Goal: Check status: Check status

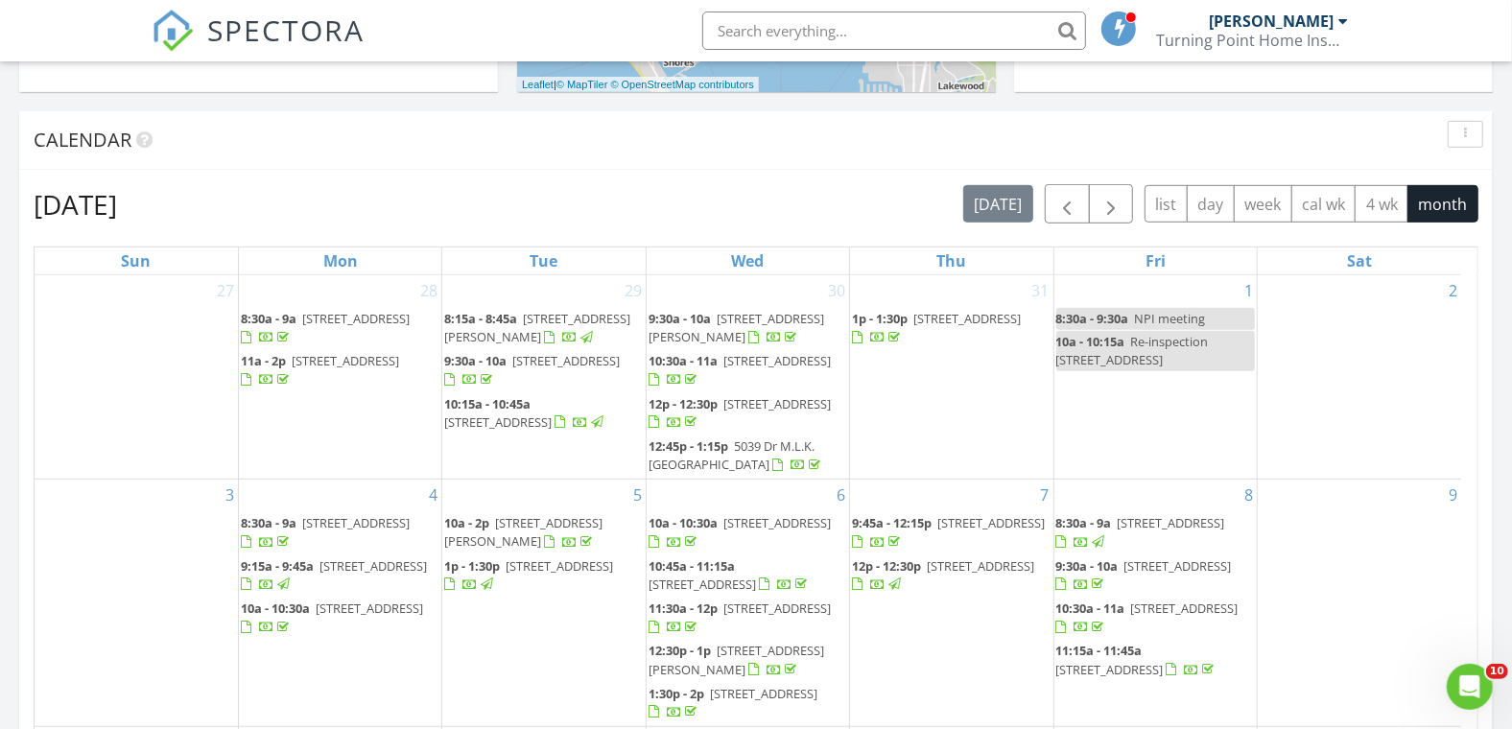
scroll to position [960, 0]
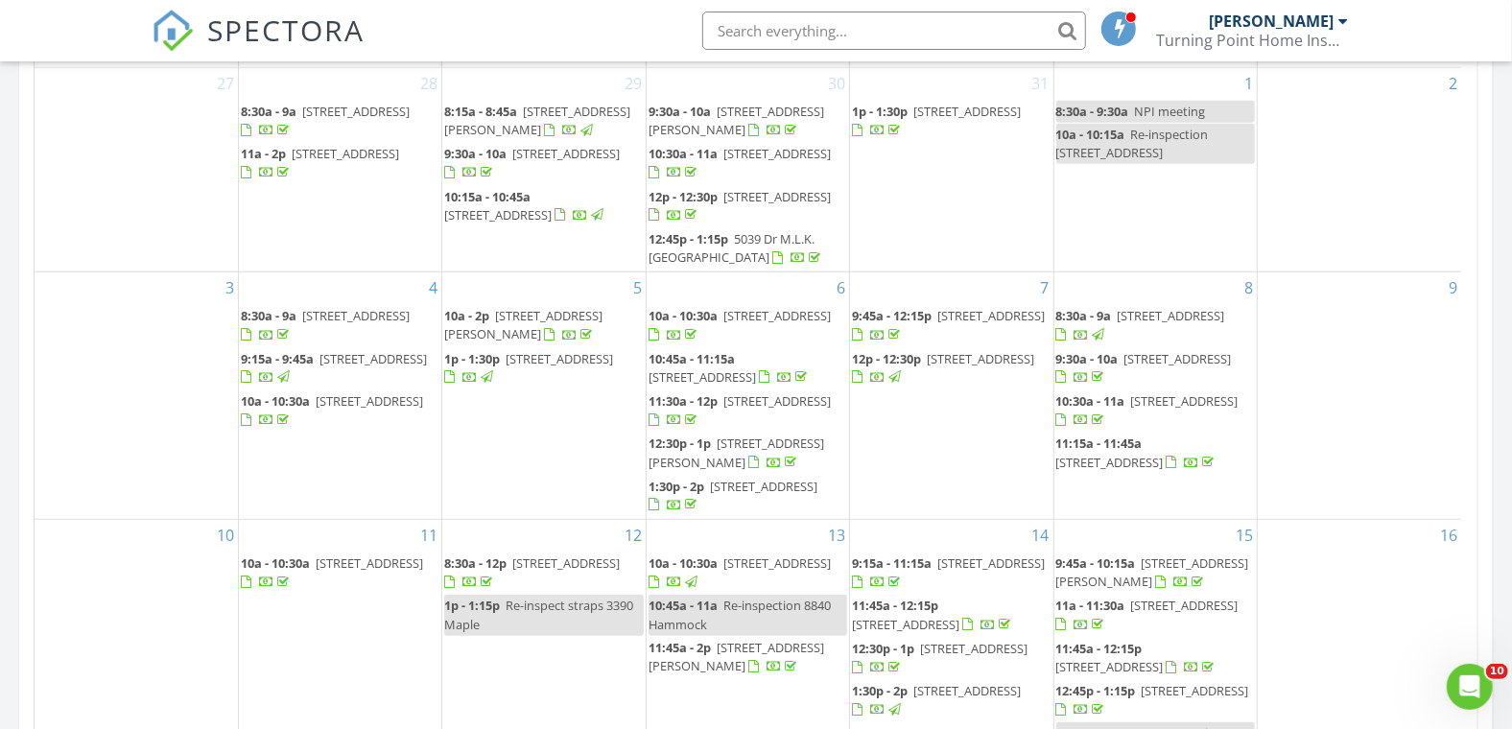
click at [775, 35] on input "text" at bounding box center [894, 31] width 384 height 38
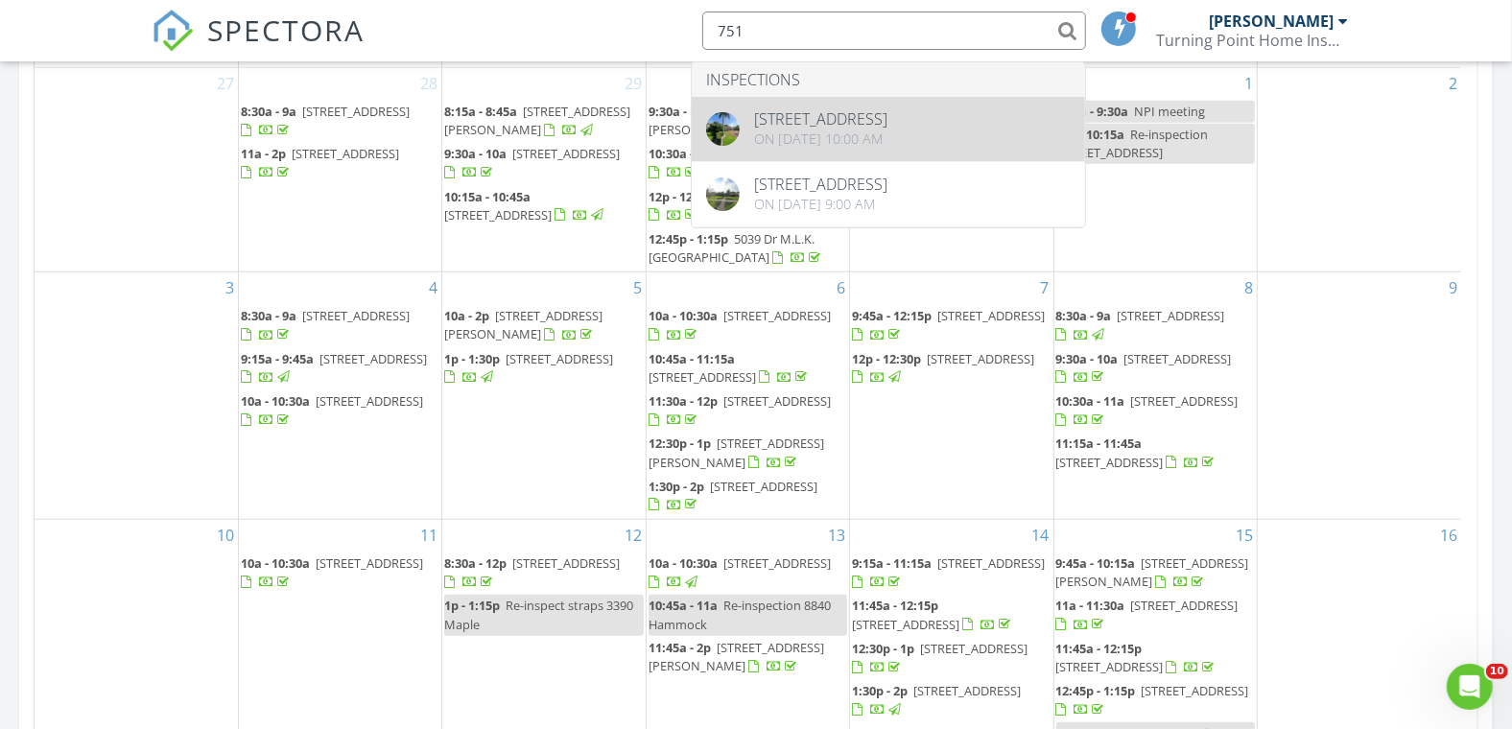
type input "751"
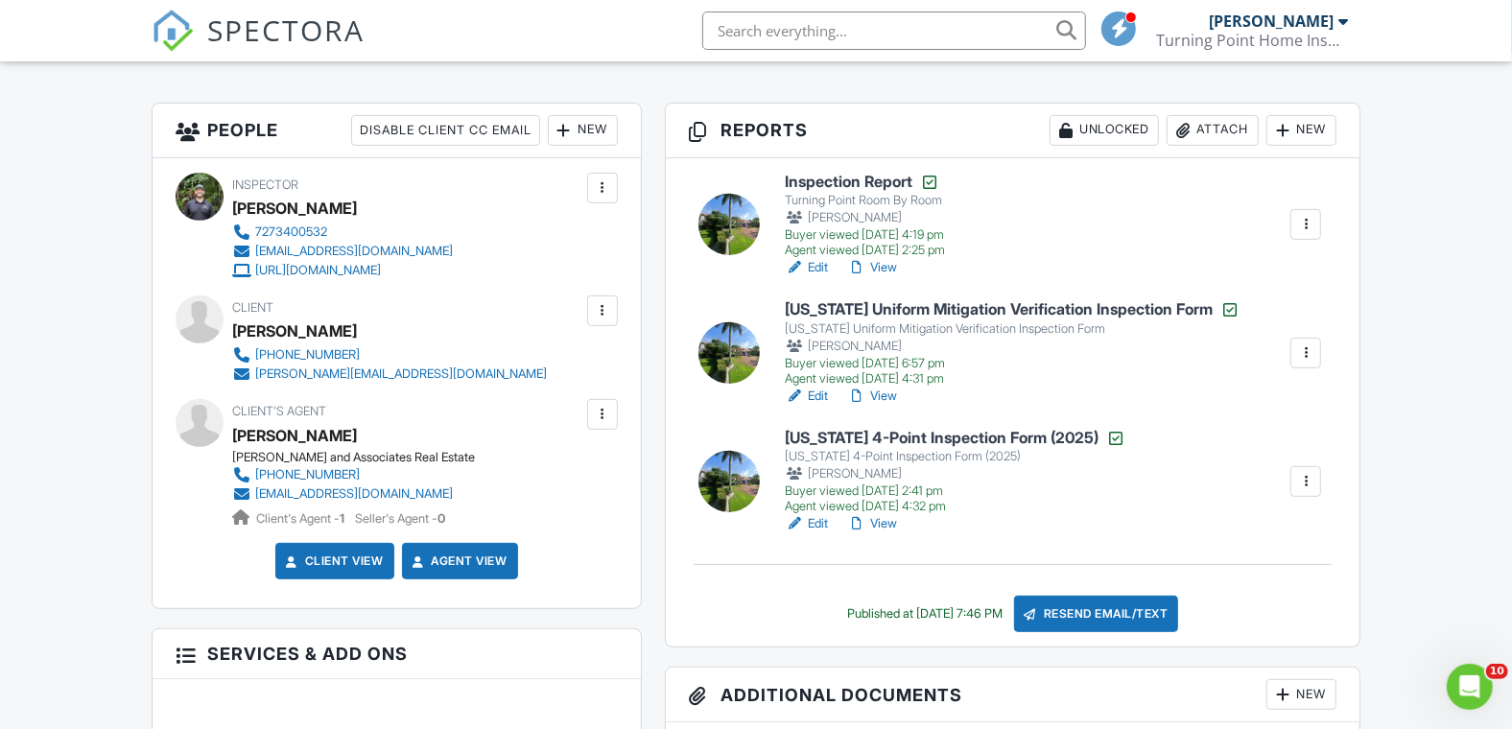
scroll to position [533, 0]
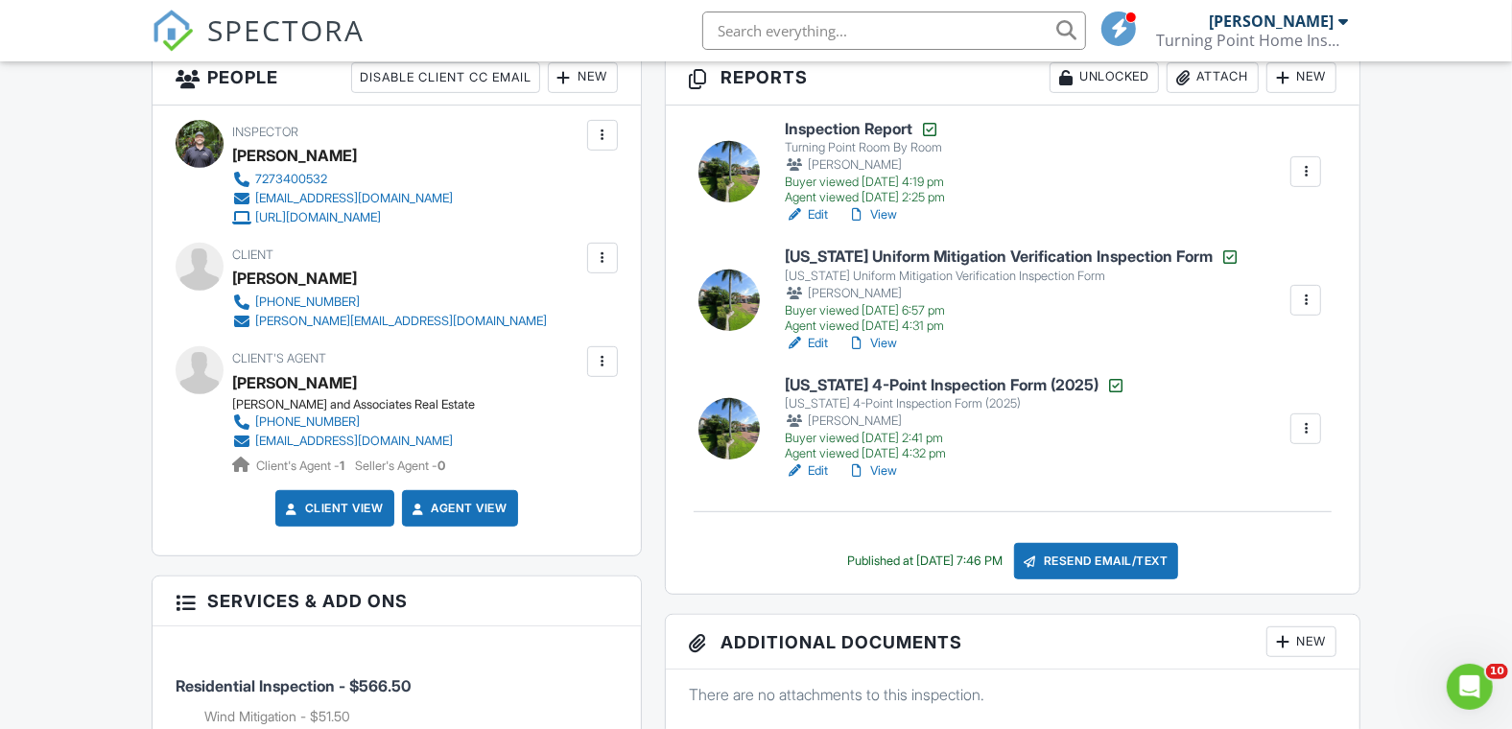
click at [888, 464] on link "View" at bounding box center [872, 471] width 50 height 19
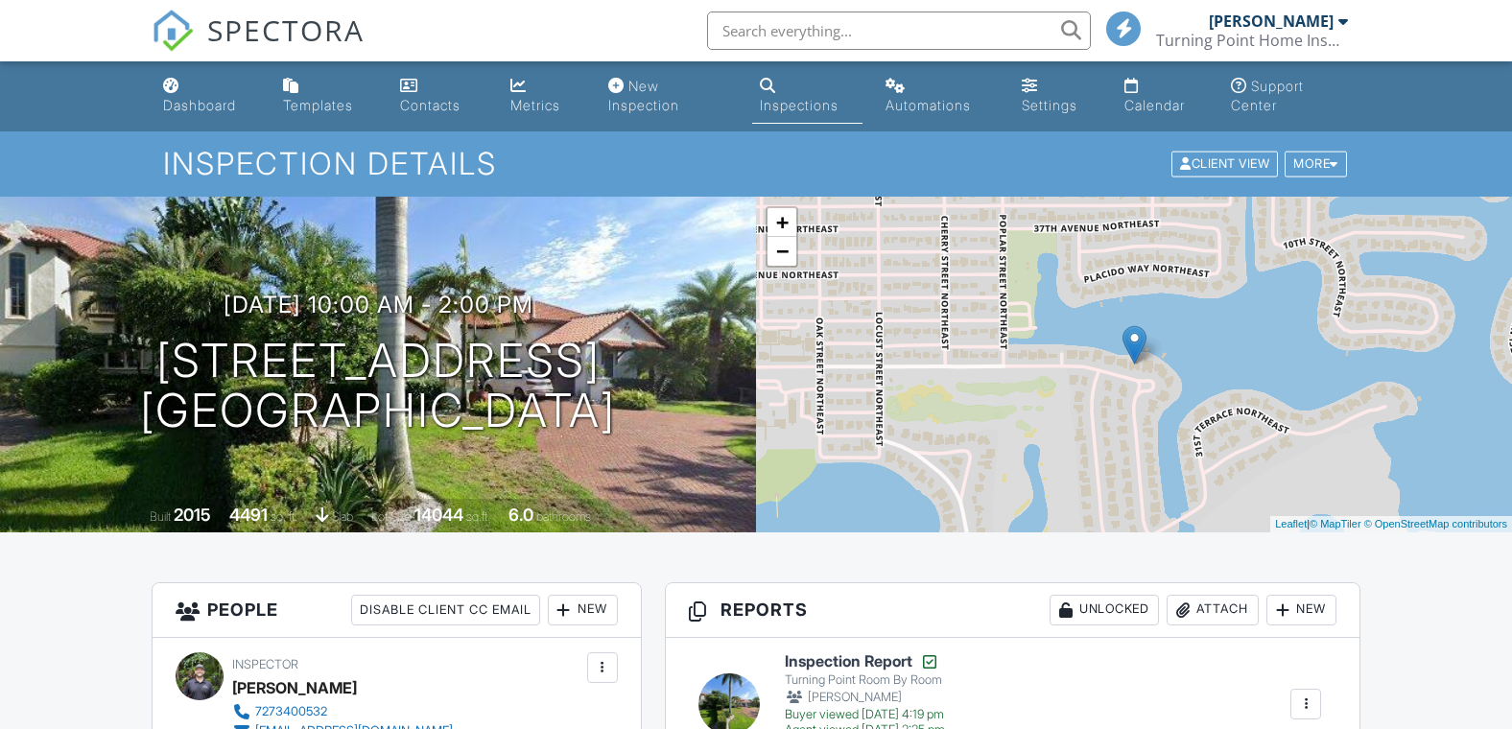
drag, startPoint x: 0, startPoint y: 0, endPoint x: 491, endPoint y: 314, distance: 582.9
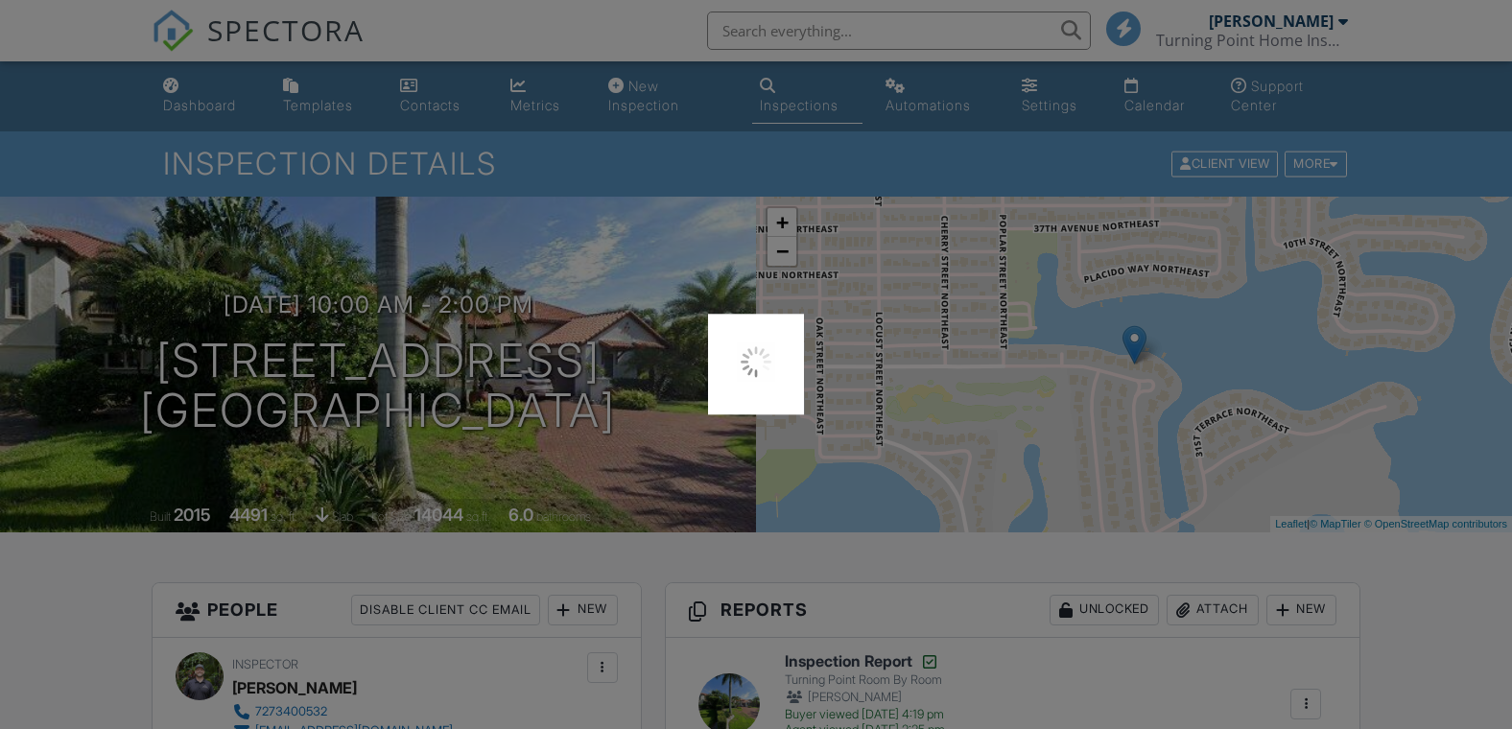
scroll to position [533, 0]
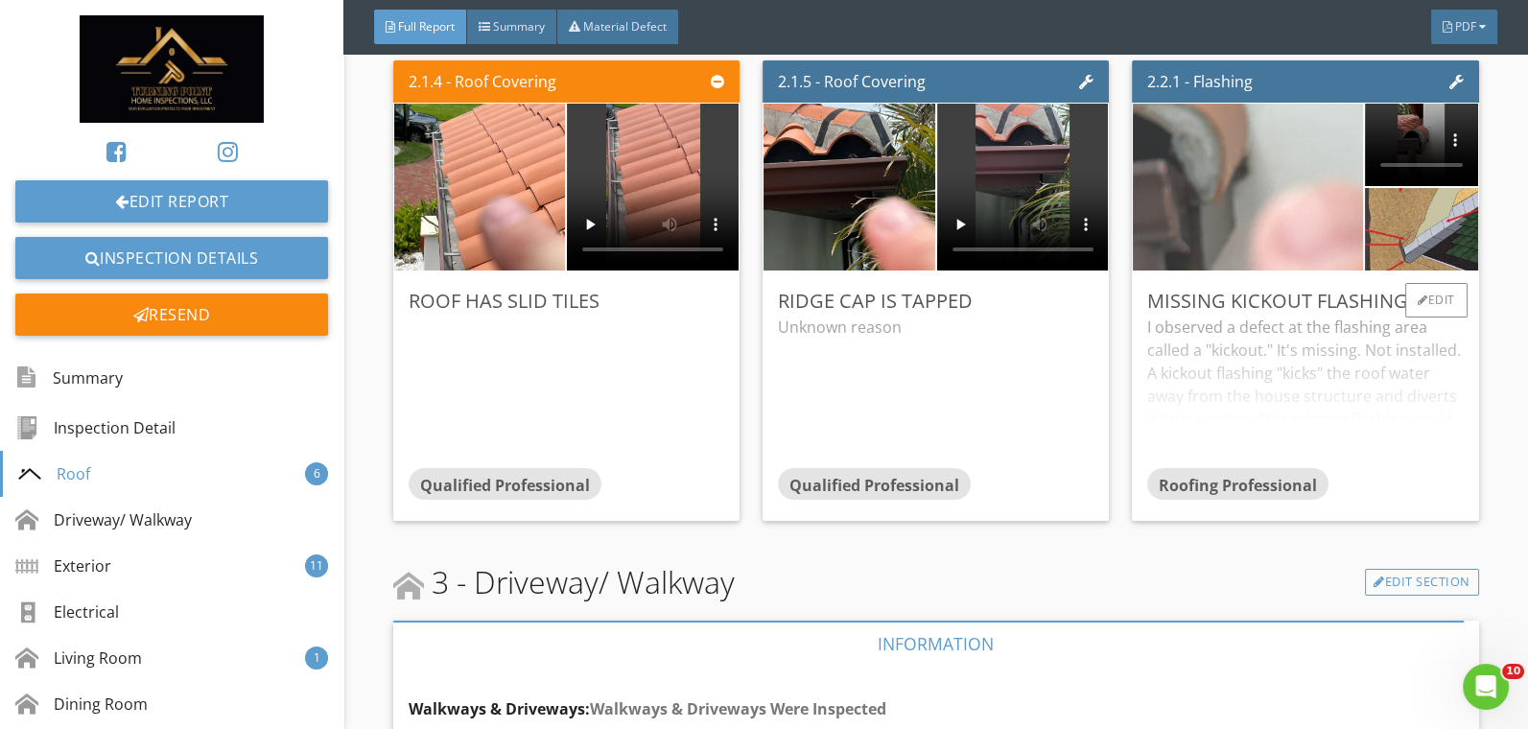
scroll to position [5437, 0]
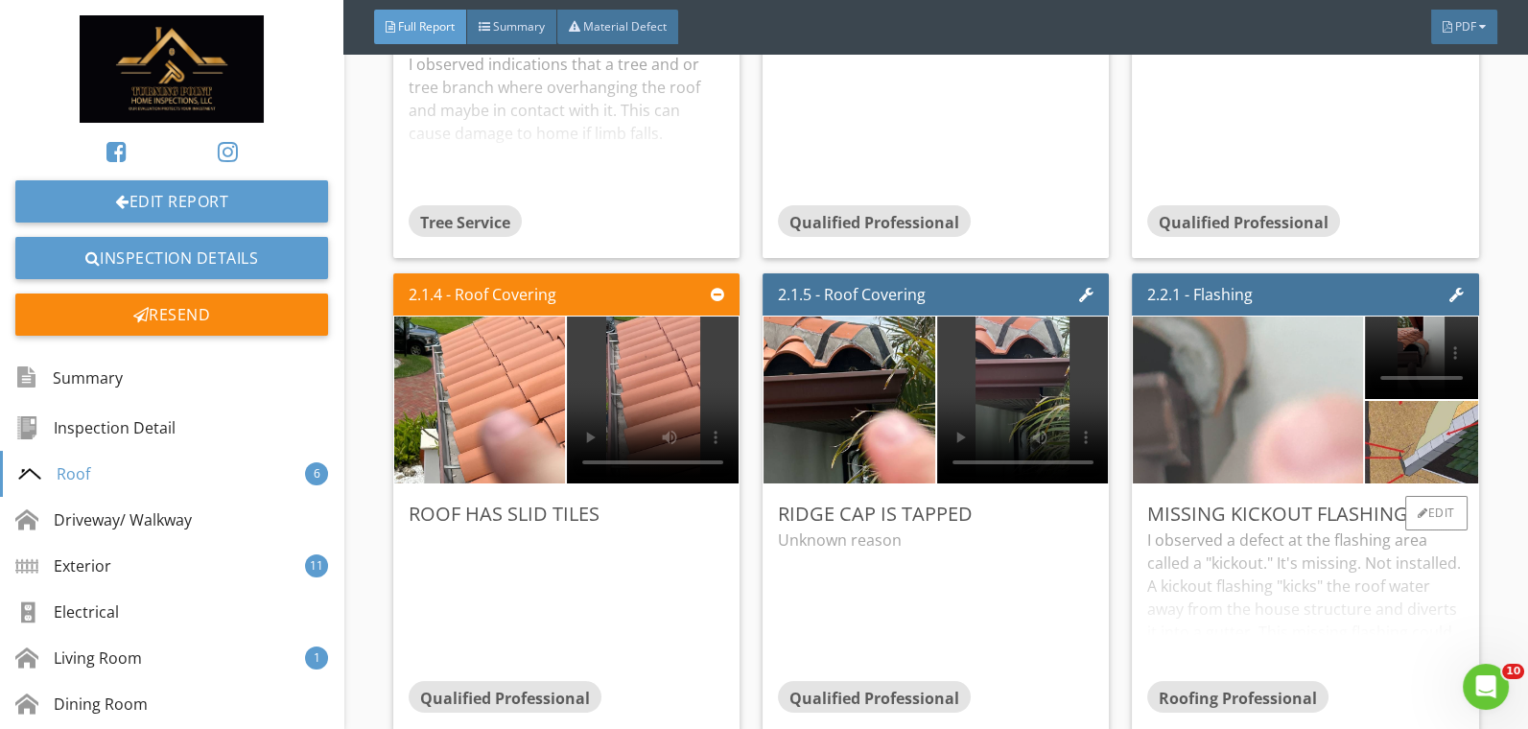
click at [1200, 420] on img at bounding box center [1248, 400] width 313 height 417
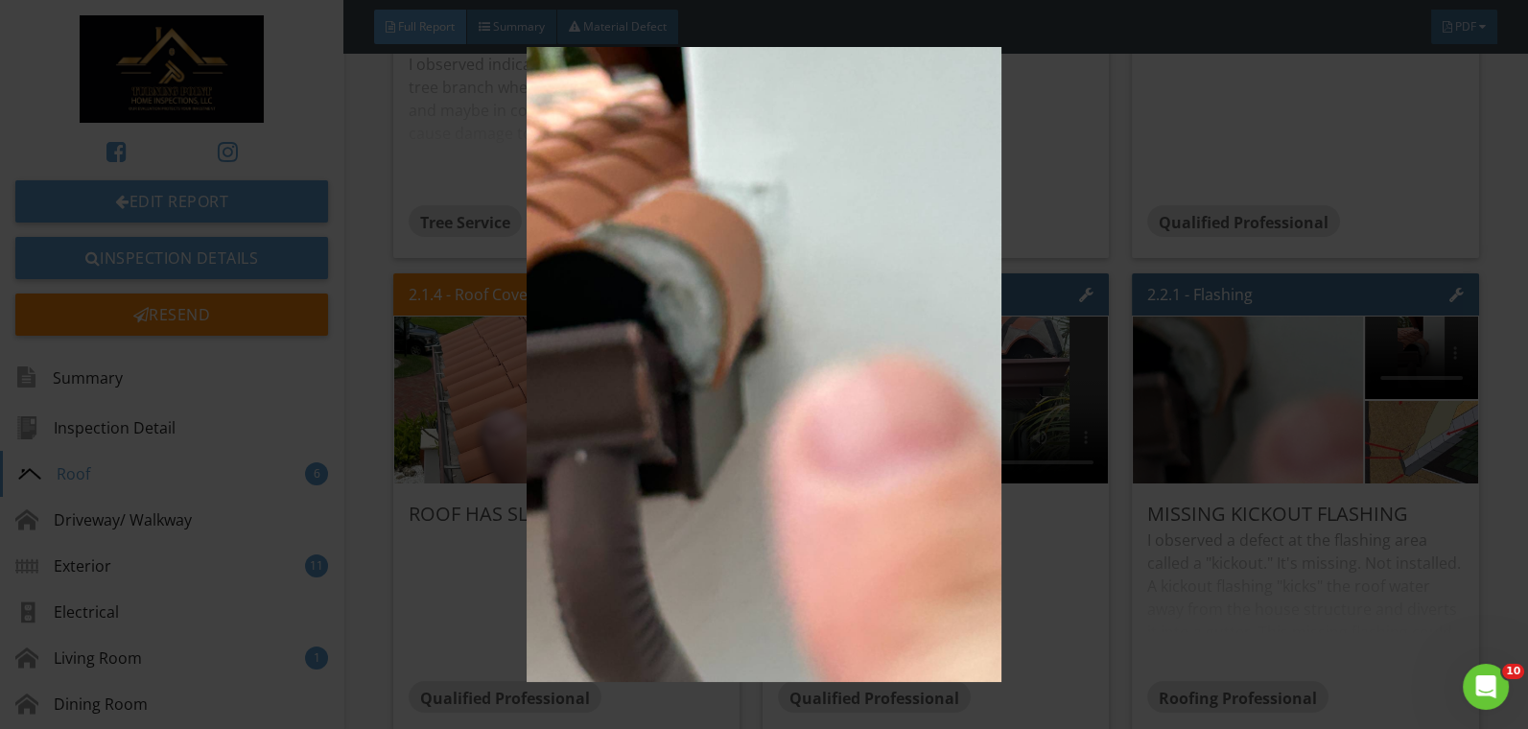
click at [947, 299] on img at bounding box center [764, 364] width 1394 height 634
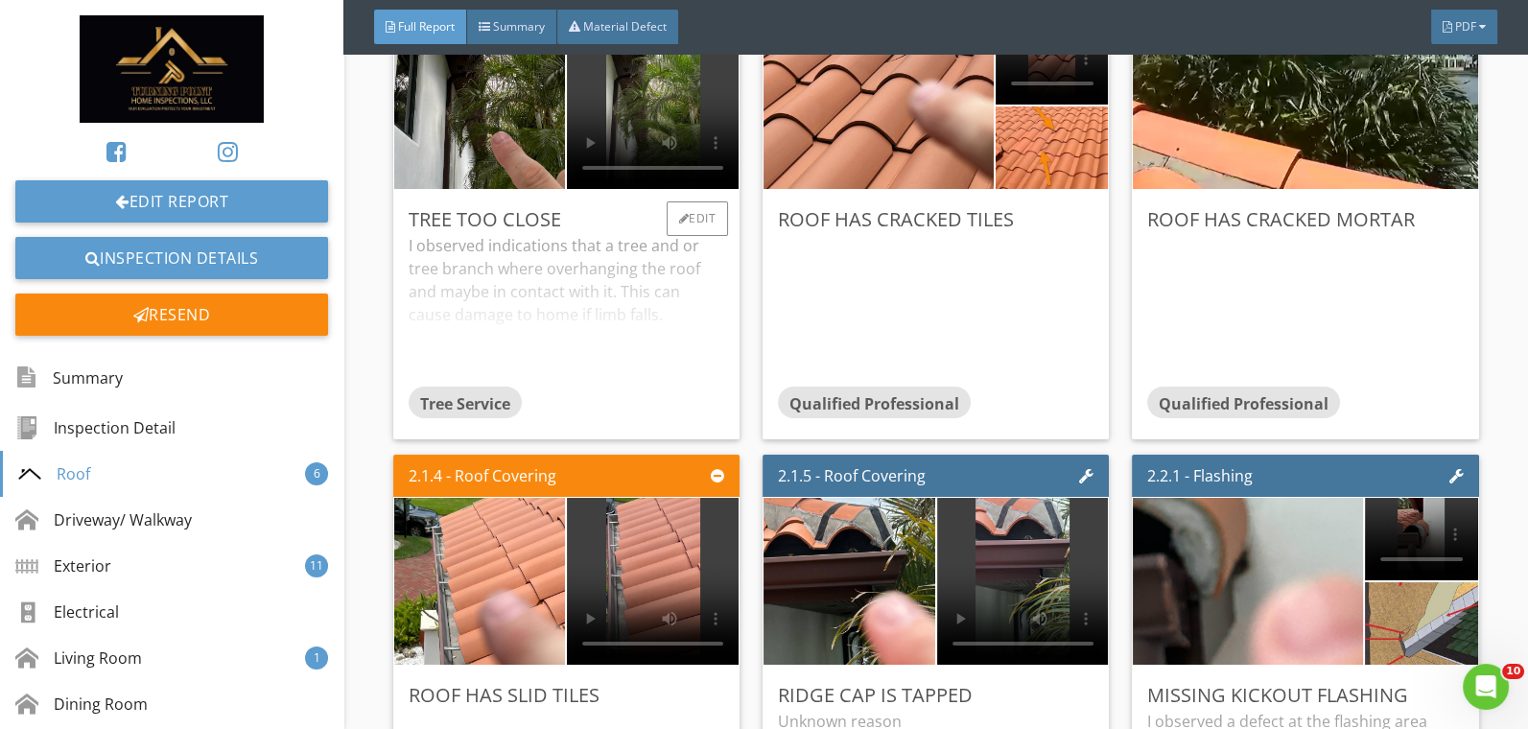
scroll to position [5011, 0]
